Goal: Task Accomplishment & Management: Manage account settings

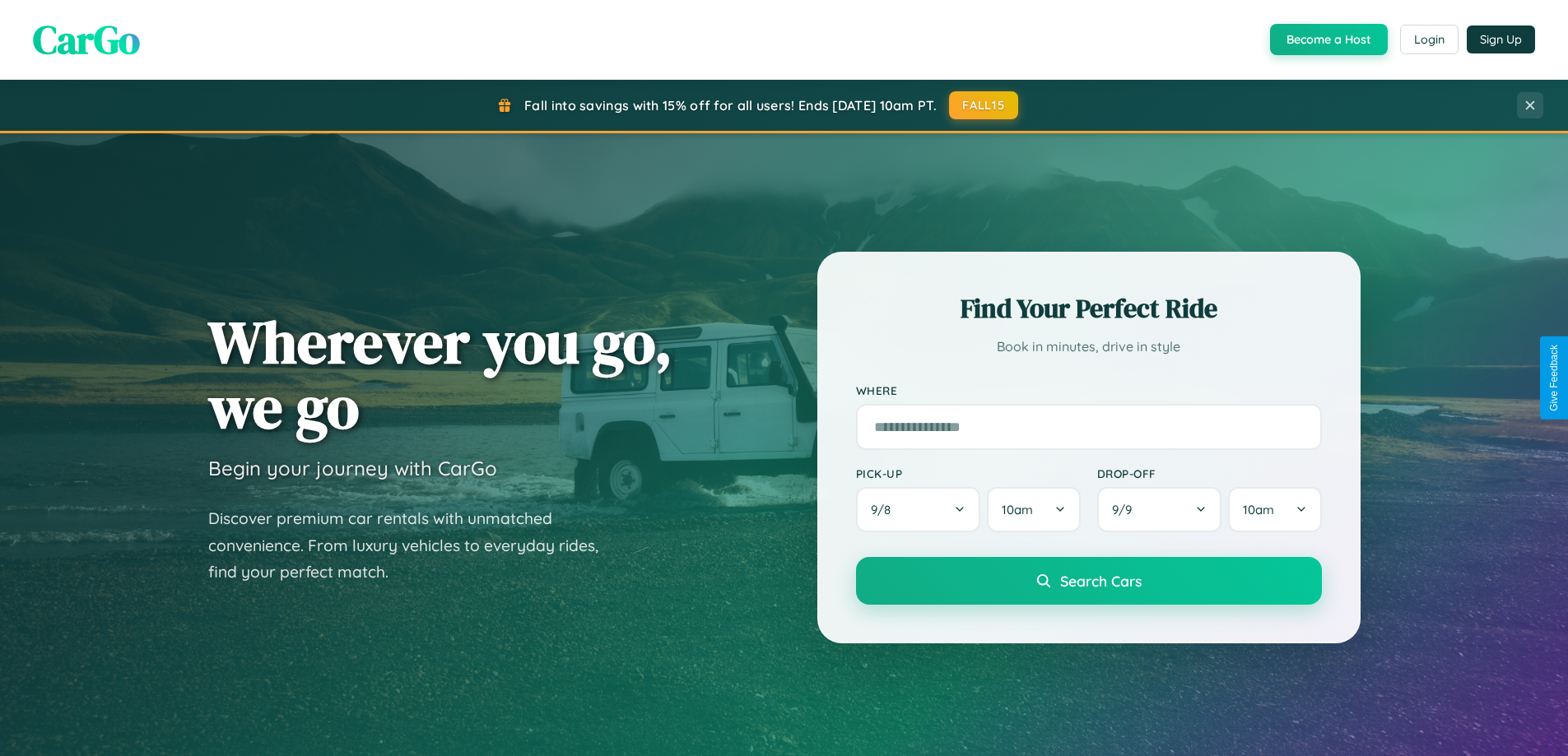
scroll to position [1132, 0]
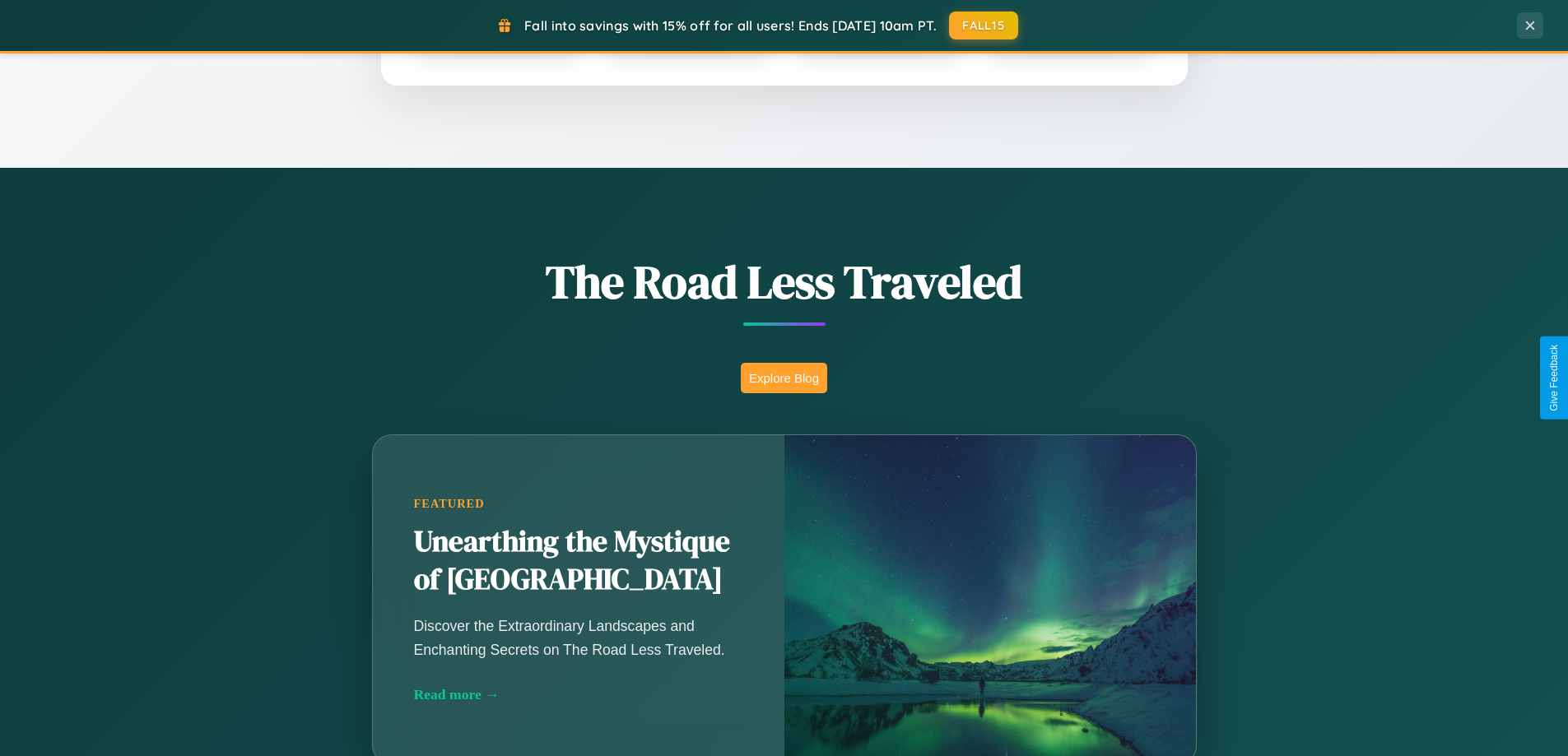
click at [784, 378] on button "Explore Blog" at bounding box center [784, 378] width 87 height 31
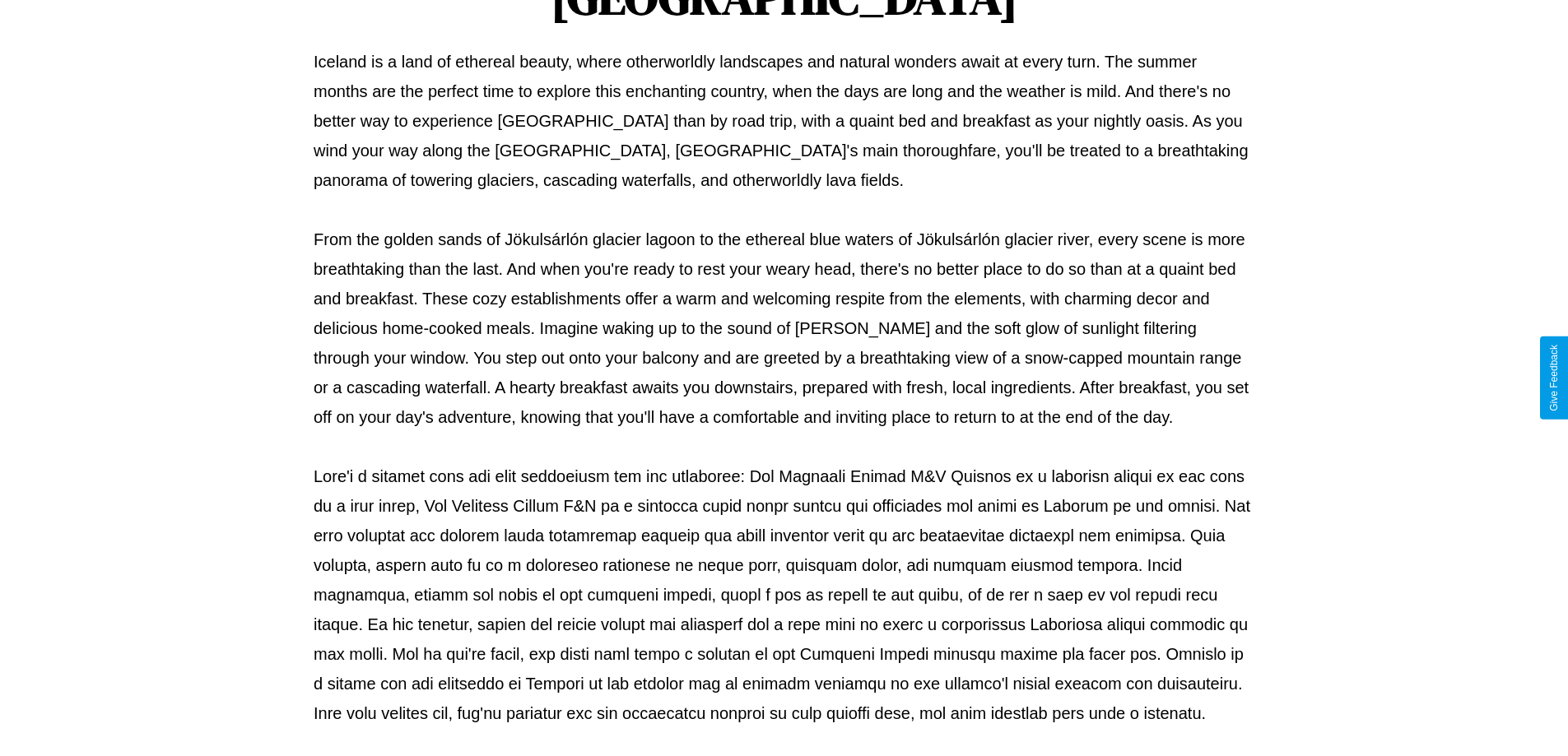
scroll to position [532, 0]
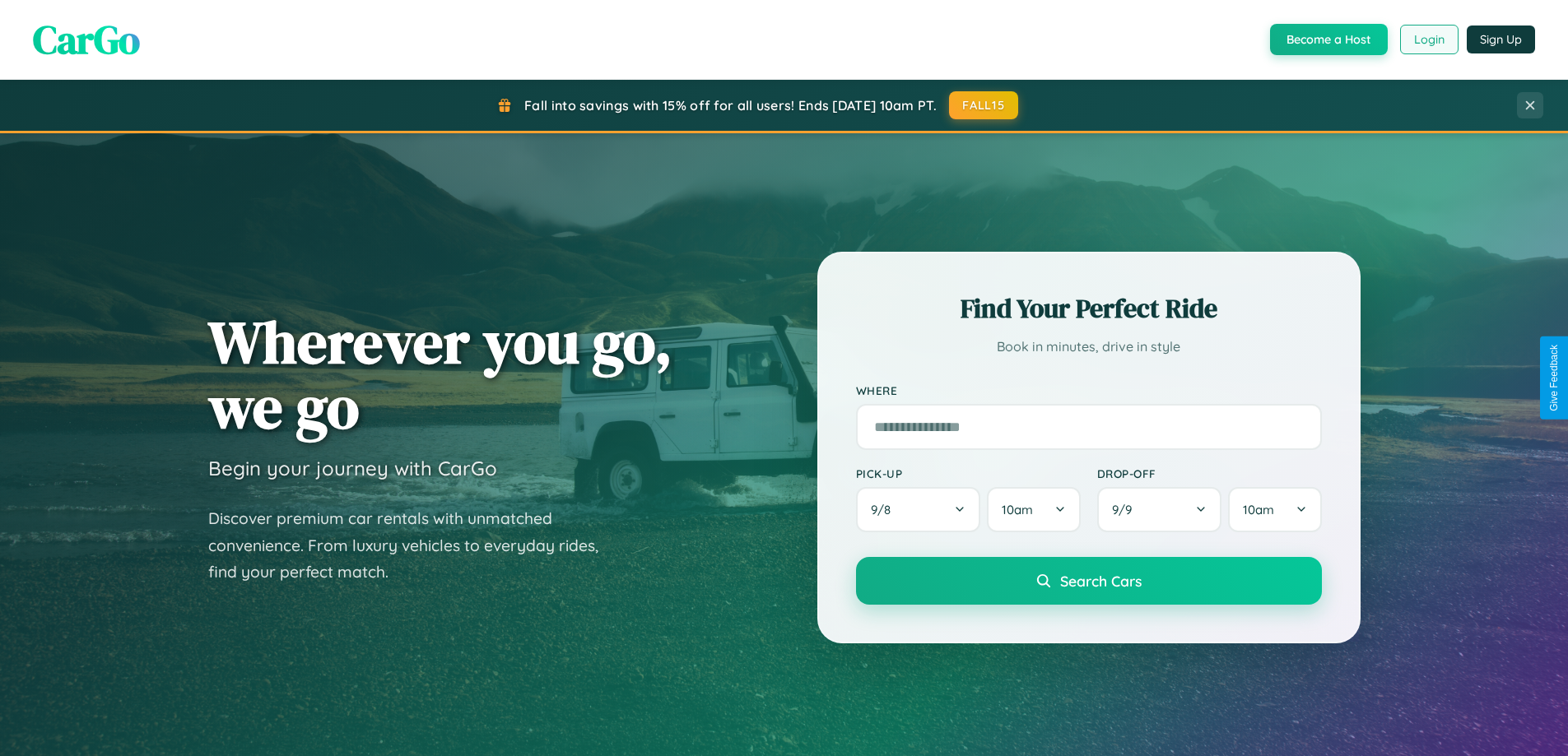
click at [1428, 39] on button "Login" at bounding box center [1429, 39] width 58 height 30
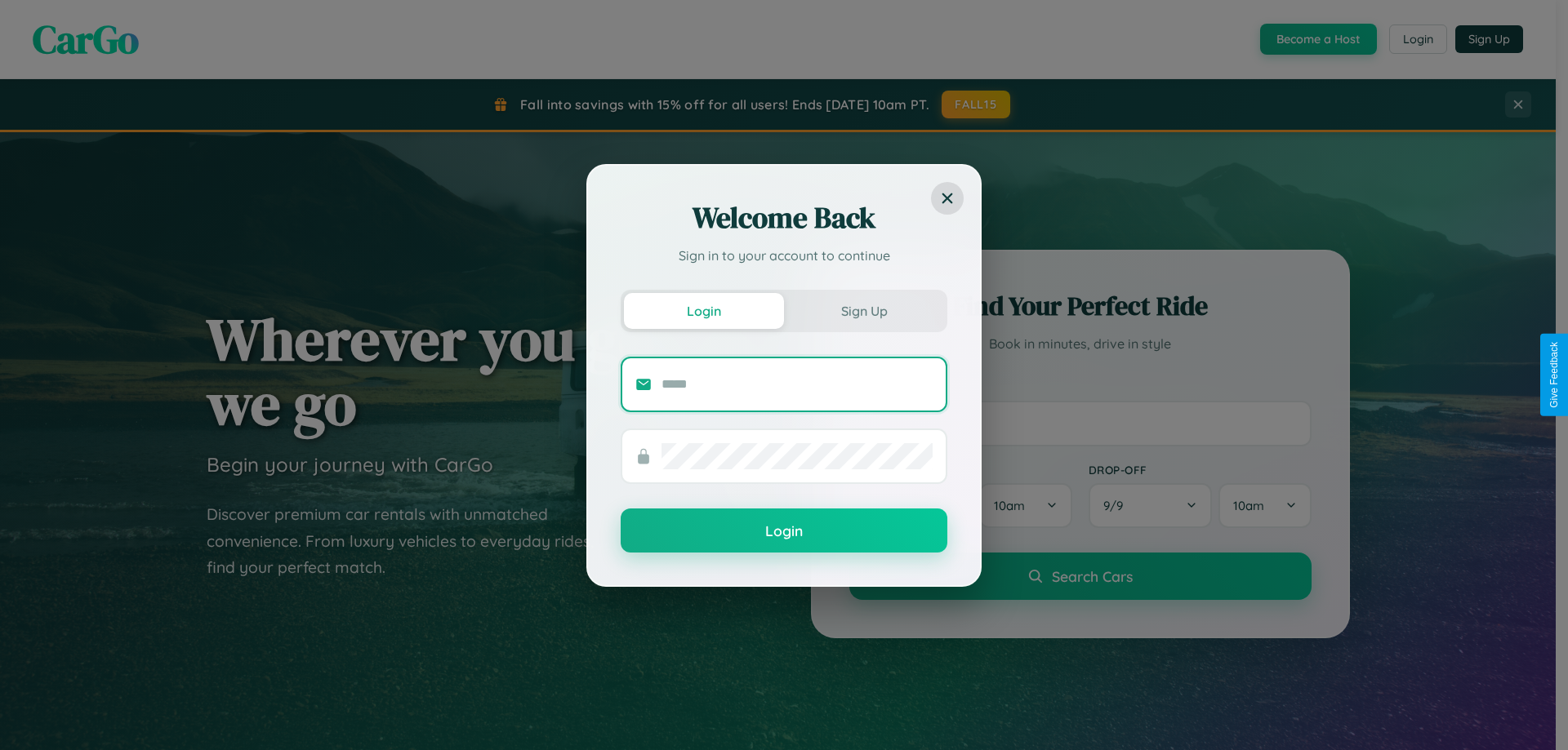
click at [797, 384] on input "text" at bounding box center [796, 384] width 271 height 26
type input "**********"
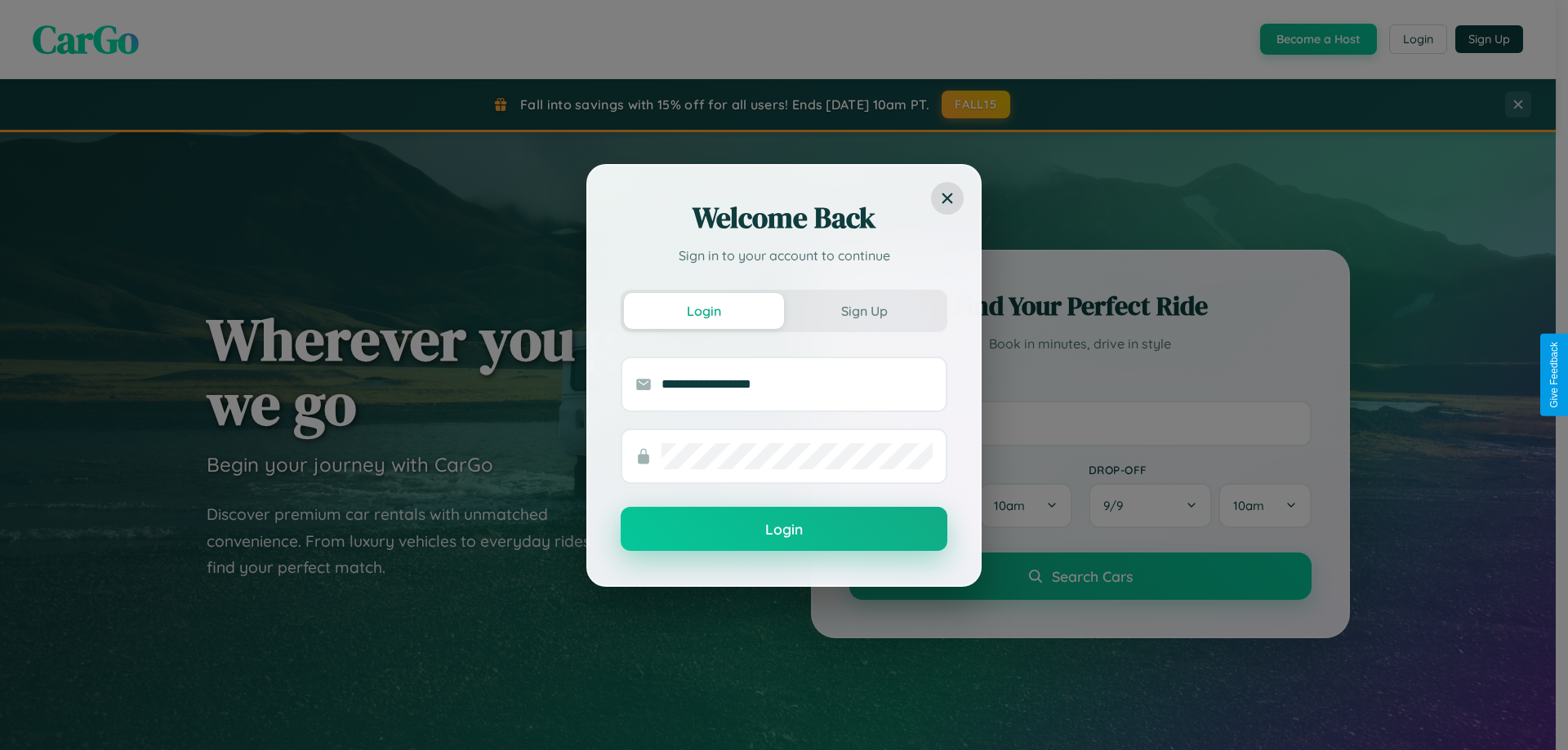
click at [784, 530] on button "Login" at bounding box center [784, 529] width 326 height 44
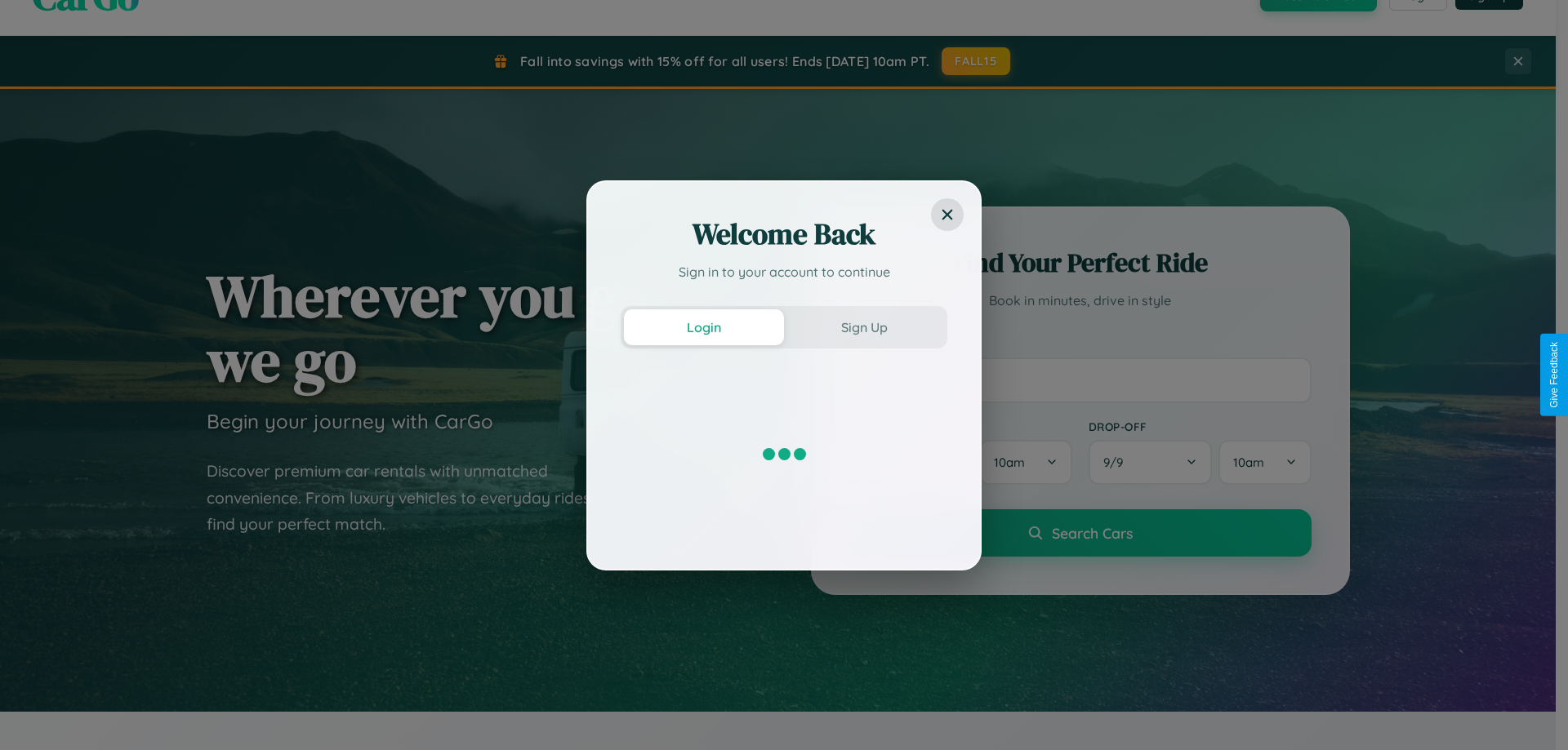
scroll to position [48, 0]
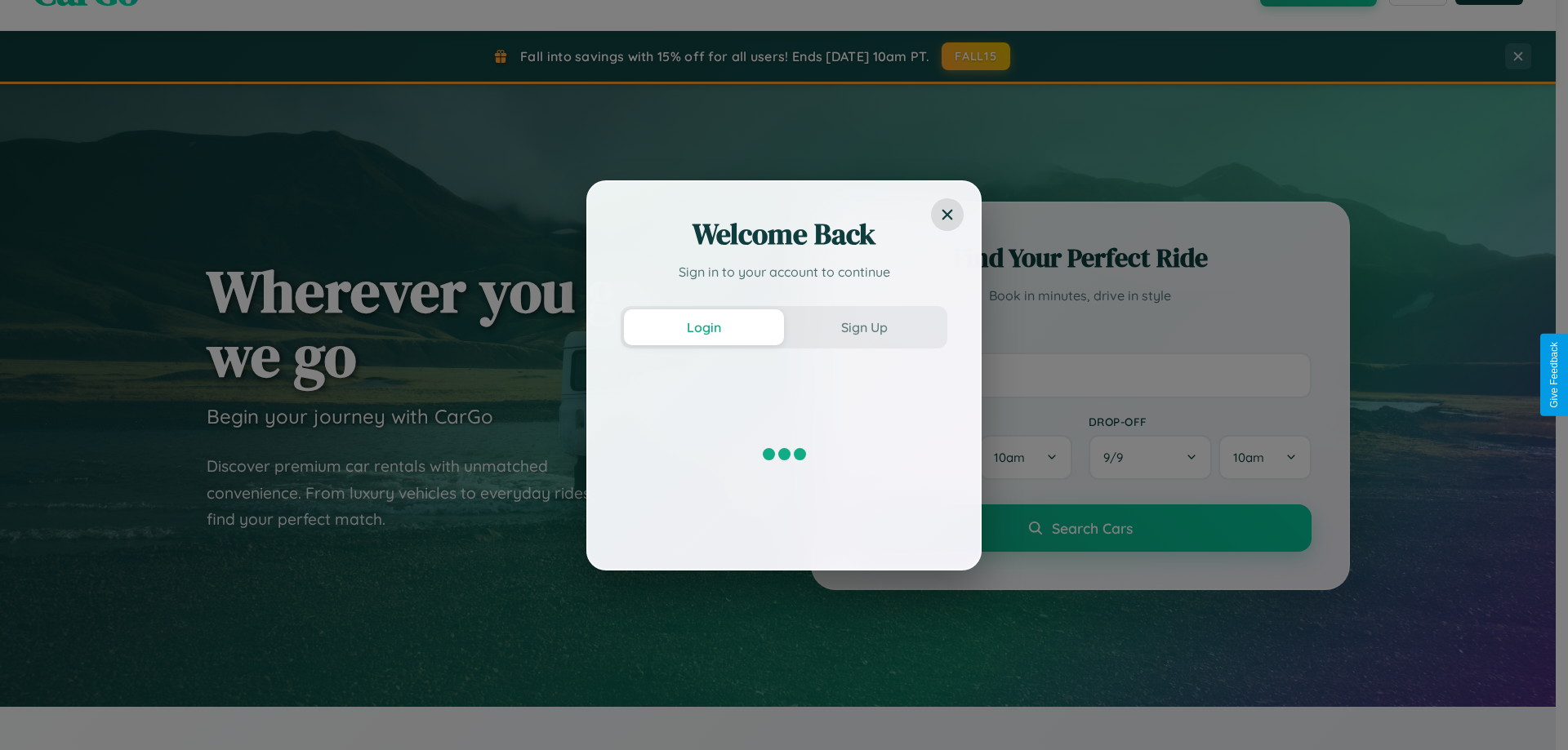
click at [1079, 375] on div "Welcome Back Sign in to your account to continue Login Sign Up" at bounding box center [784, 375] width 1568 height 750
